Goal: Task Accomplishment & Management: Manage account settings

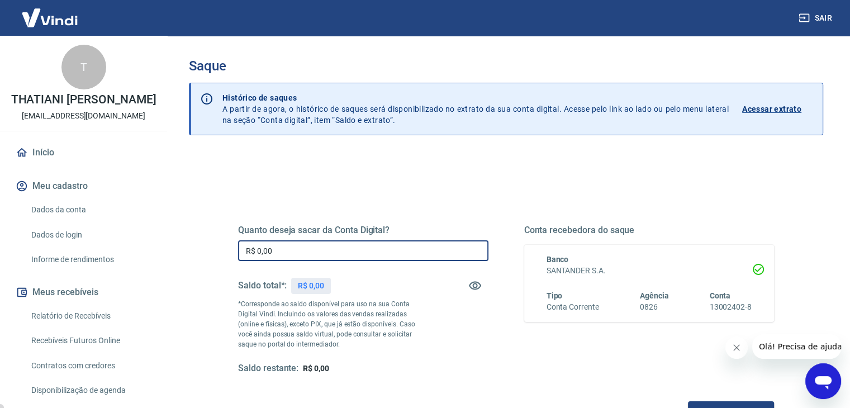
click at [302, 251] on input "R$ 0,00" at bounding box center [363, 250] width 250 height 21
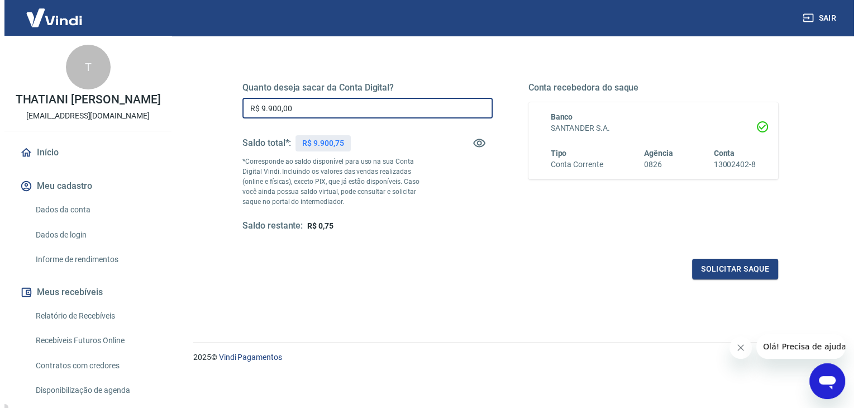
scroll to position [144, 0]
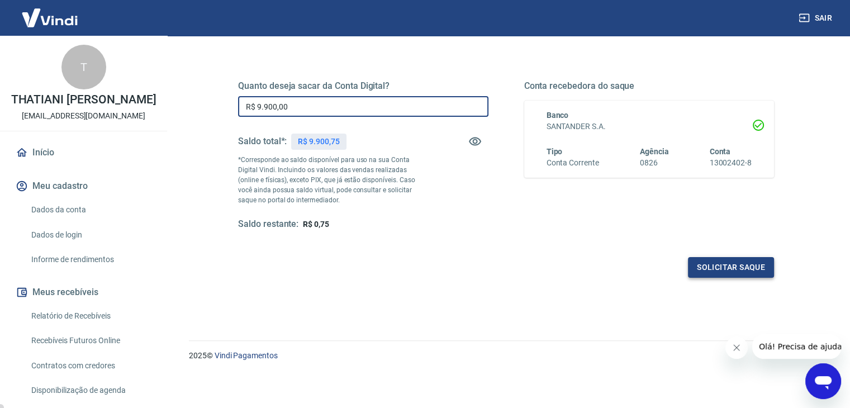
type input "R$ 9.900,00"
click at [726, 262] on button "Solicitar saque" at bounding box center [731, 267] width 86 height 21
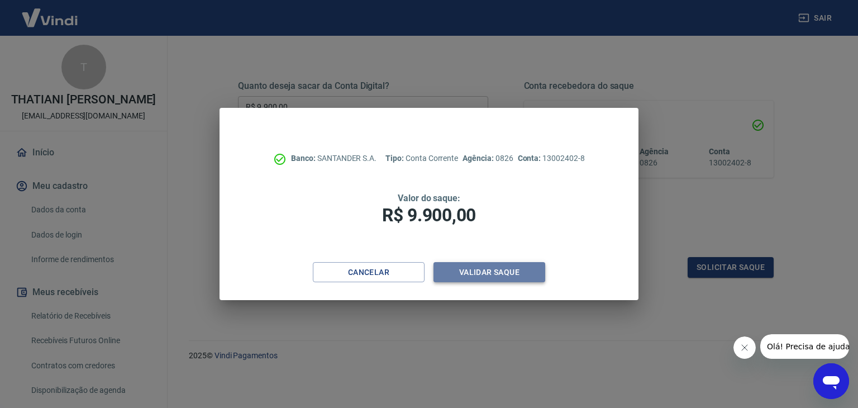
click at [511, 273] on button "Validar saque" at bounding box center [490, 272] width 112 height 21
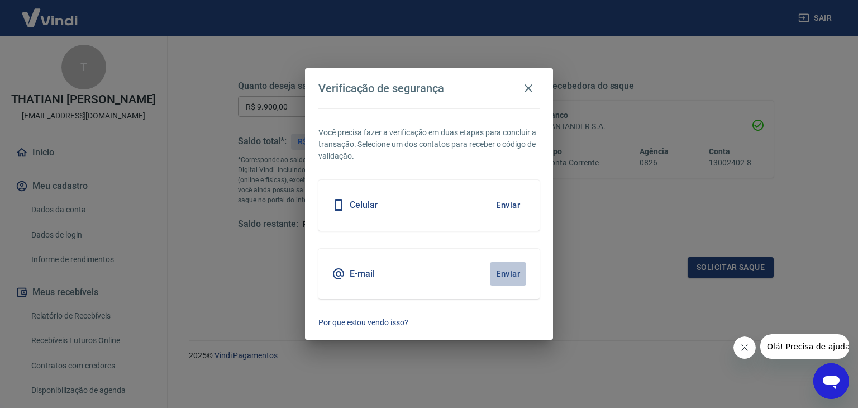
click at [496, 271] on button "Enviar" at bounding box center [508, 273] width 36 height 23
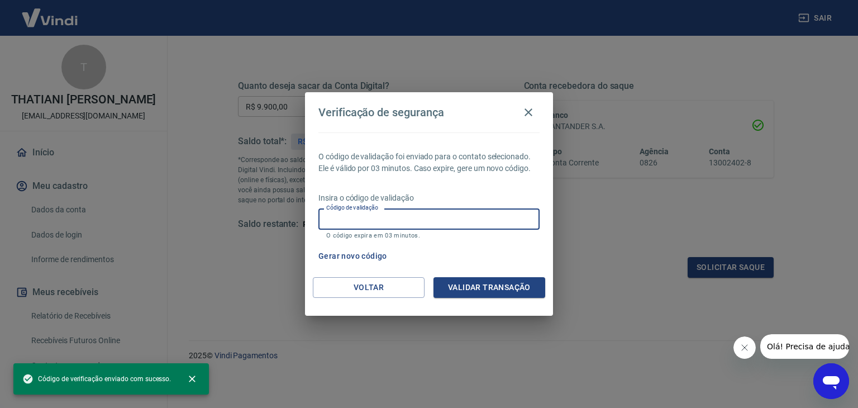
click at [392, 218] on input "Código de validação" at bounding box center [428, 218] width 221 height 21
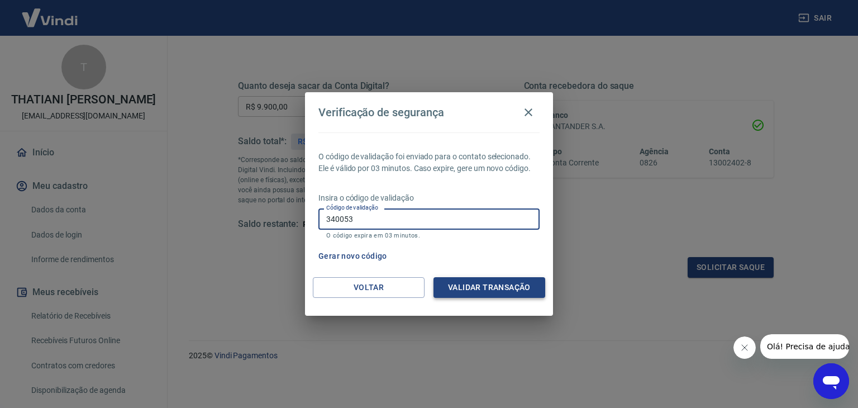
type input "340053"
click at [483, 289] on button "Validar transação" at bounding box center [490, 287] width 112 height 21
